Goal: Information Seeking & Learning: Learn about a topic

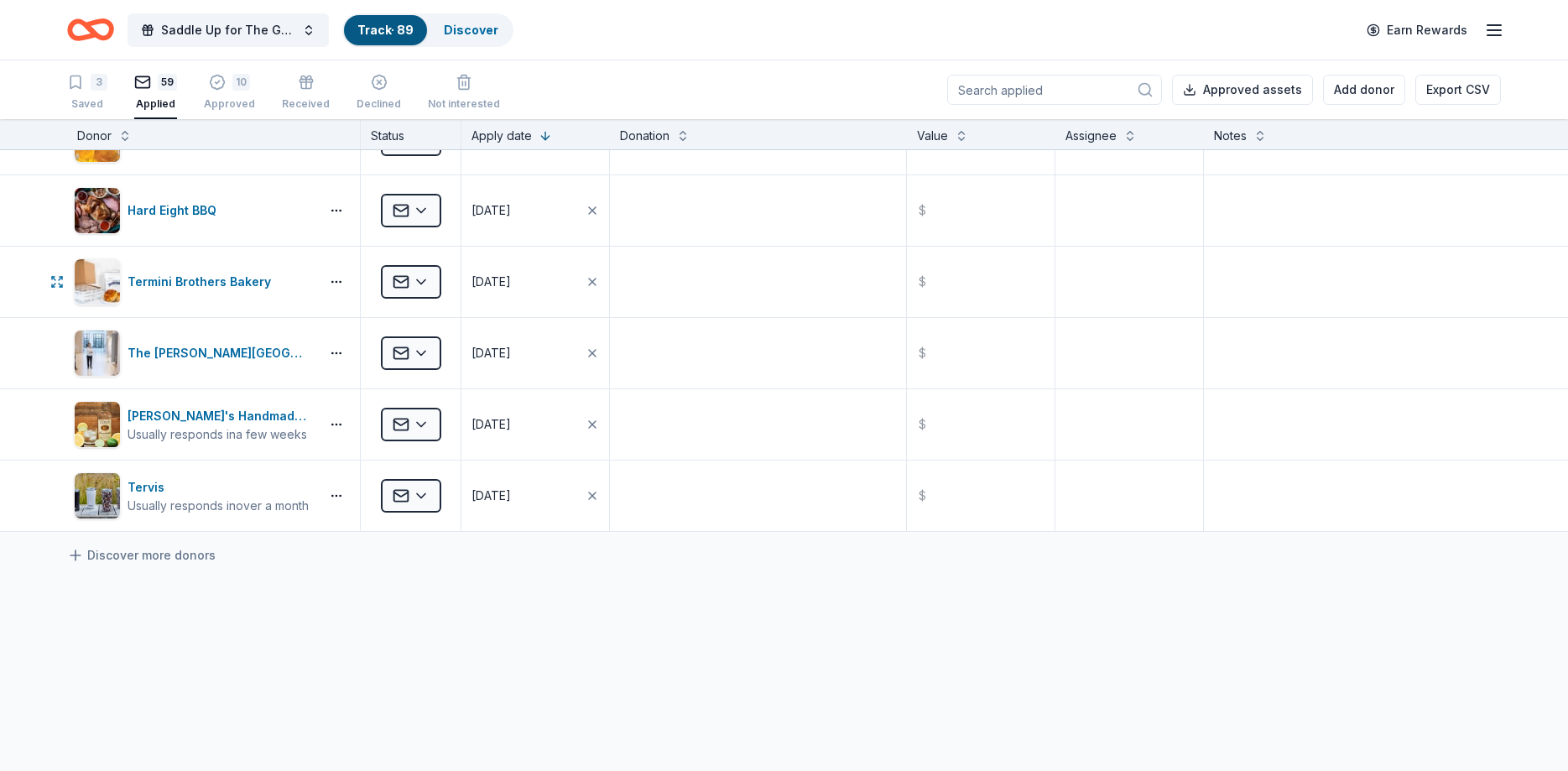
scroll to position [3801, 0]
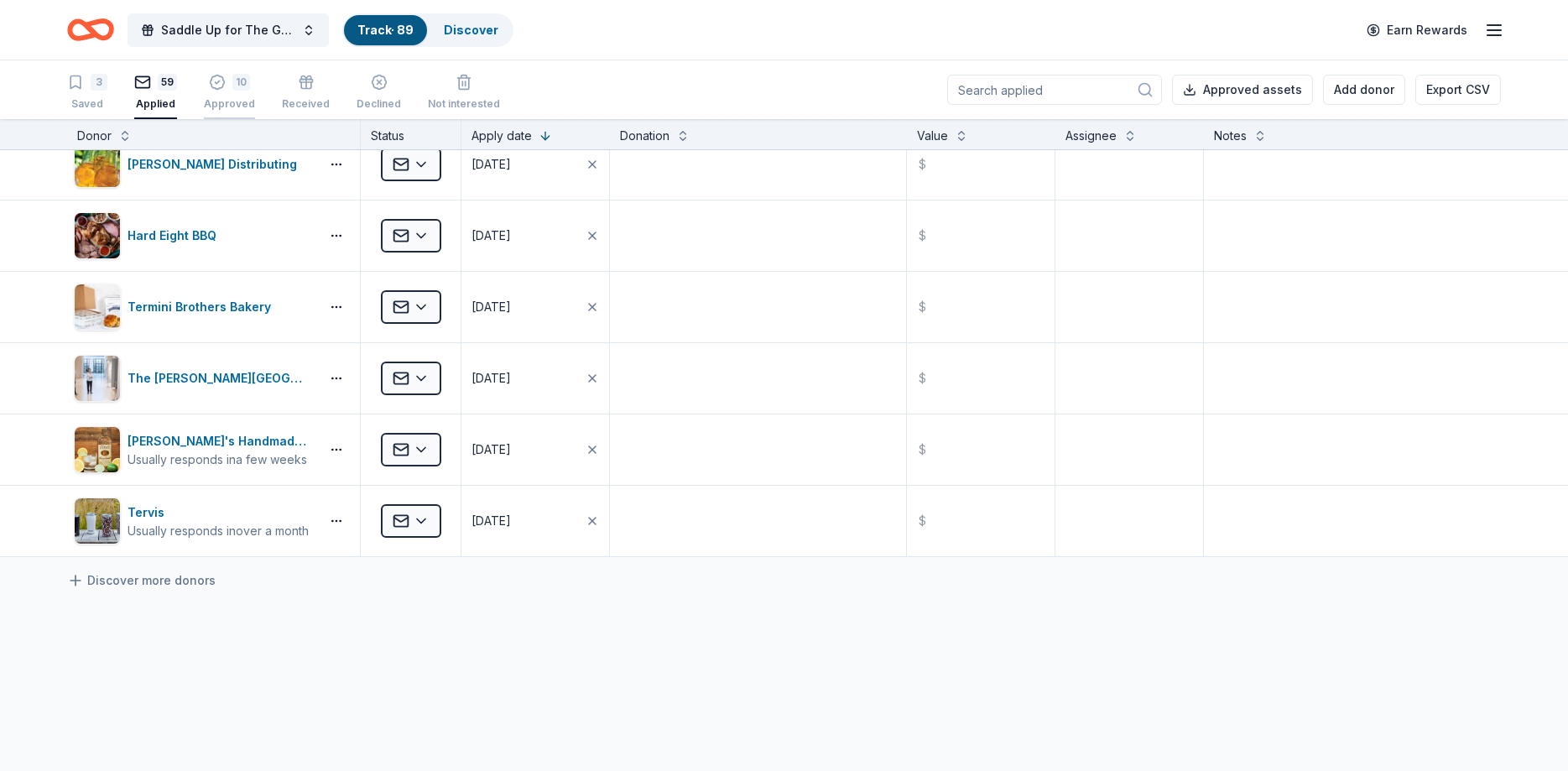
click at [221, 83] on icon "button" at bounding box center [217, 82] width 17 height 17
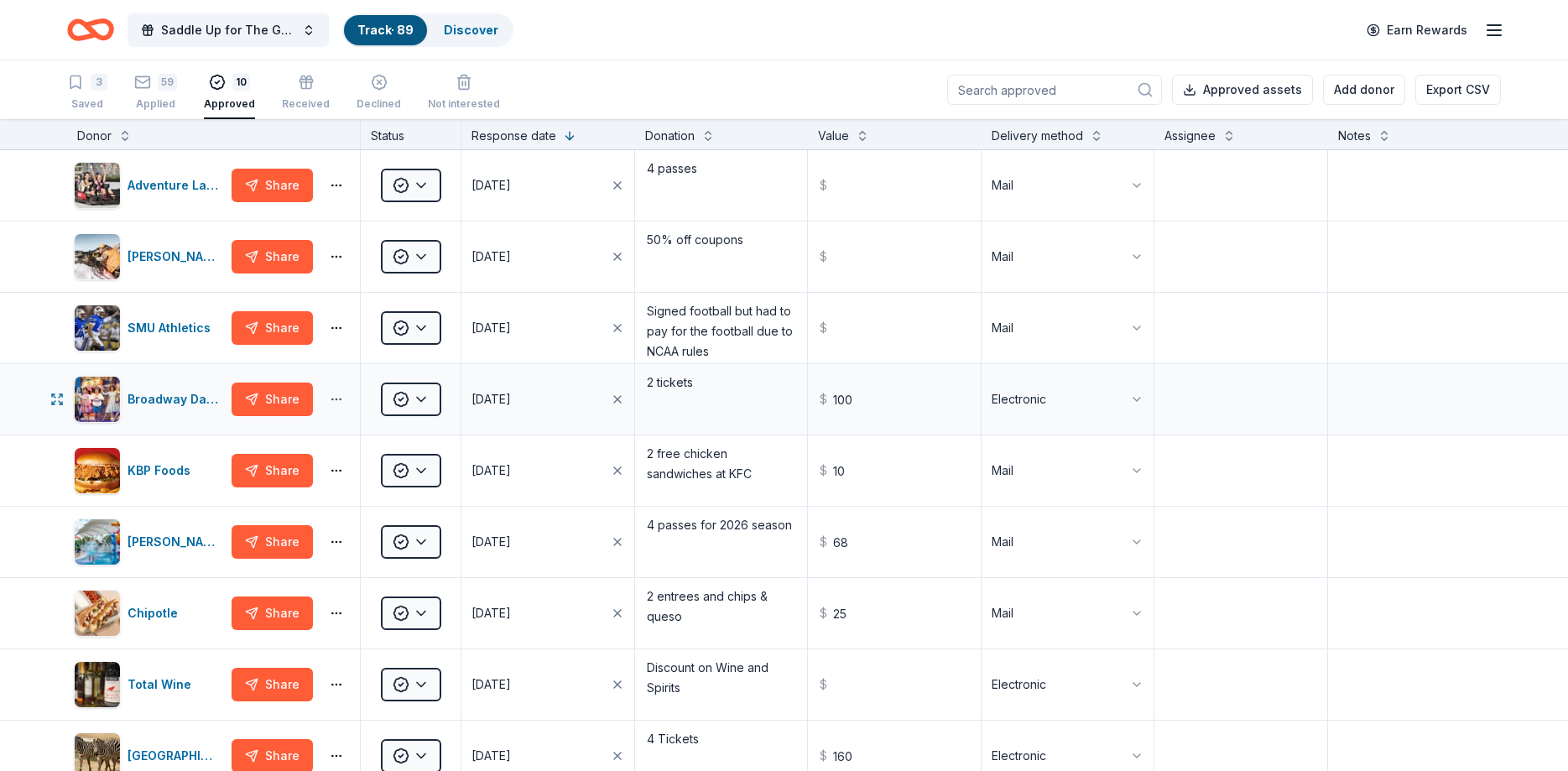
click at [336, 401] on button "button" at bounding box center [336, 399] width 33 height 13
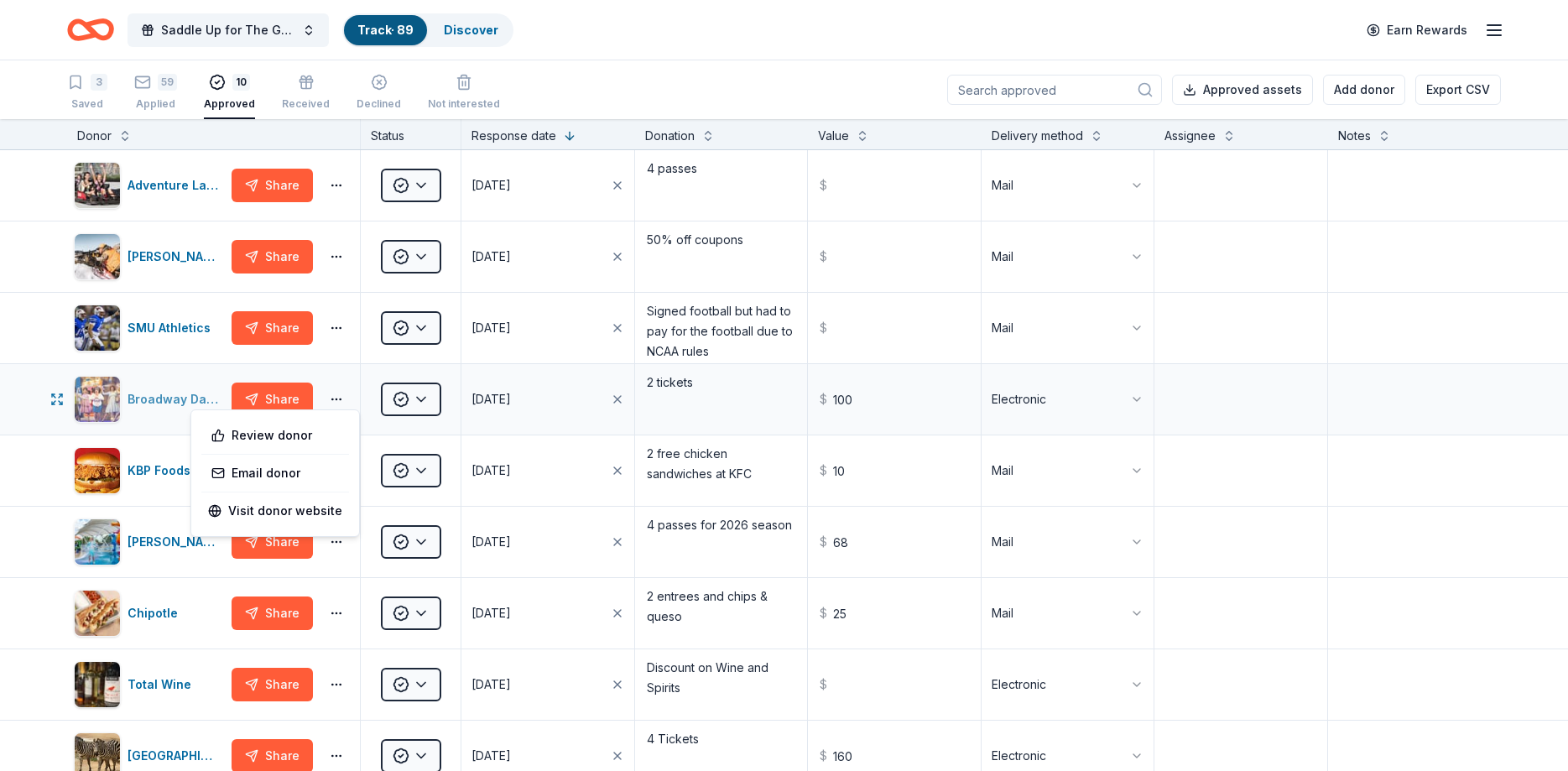
click at [159, 398] on div "Broadway Dallas" at bounding box center [176, 399] width 97 height 20
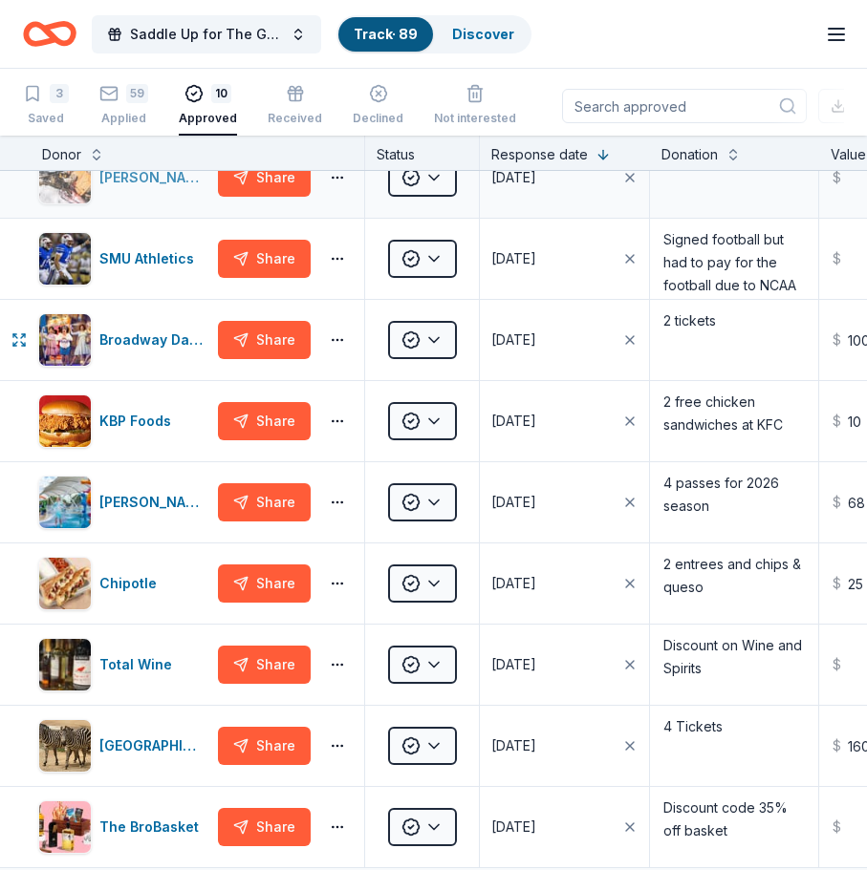
scroll to position [229, 0]
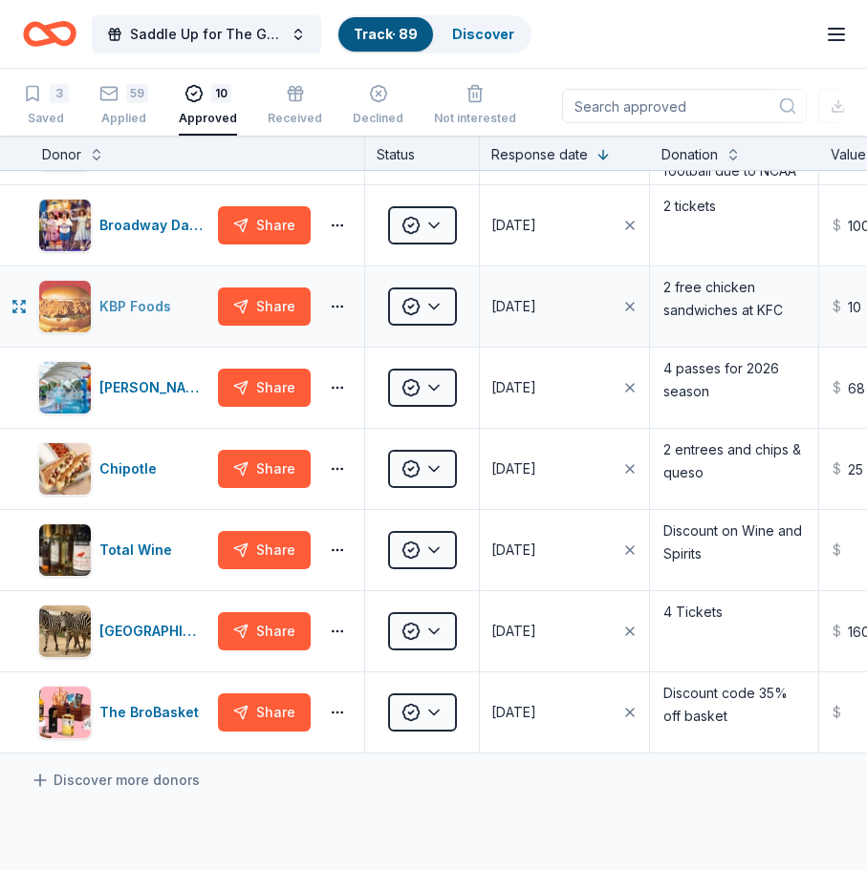
click at [76, 301] on img "button" at bounding box center [65, 307] width 52 height 52
click at [165, 387] on div "[PERSON_NAME] Wonderland" at bounding box center [154, 387] width 111 height 23
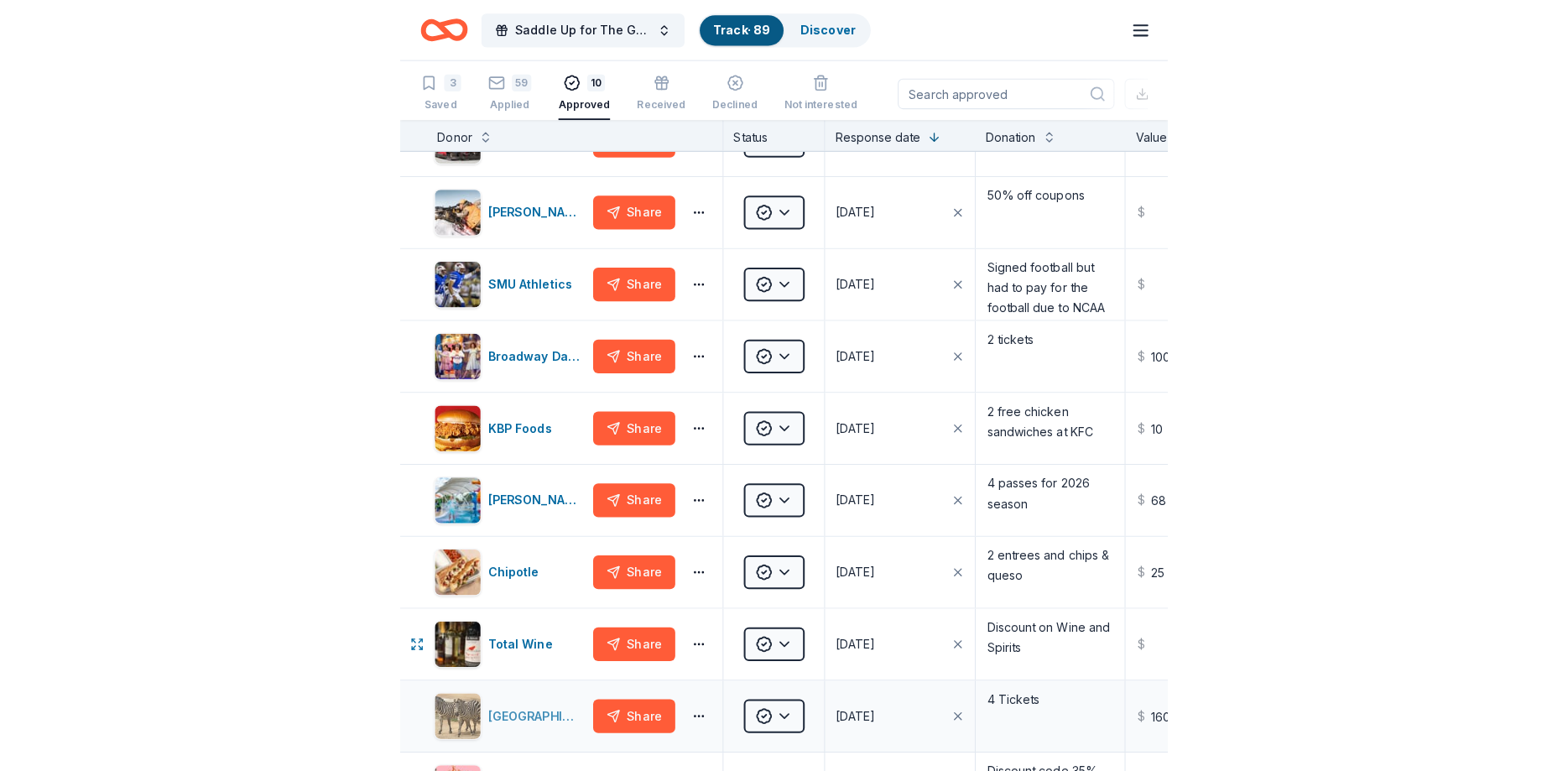
scroll to position [0, 0]
